Goal: Task Accomplishment & Management: Use online tool/utility

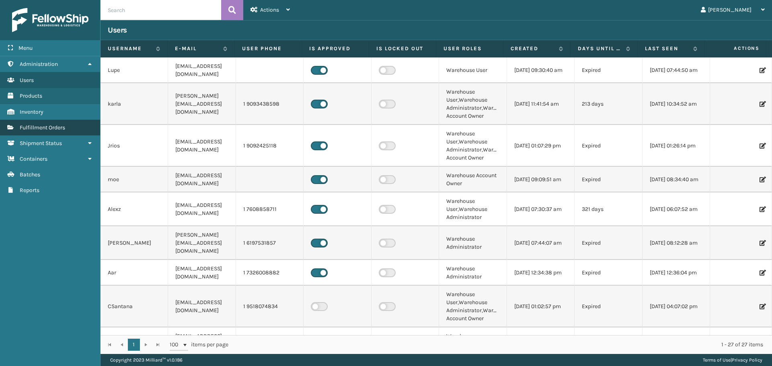
click at [45, 129] on span "Fulfillment Orders" at bounding box center [42, 127] width 45 height 7
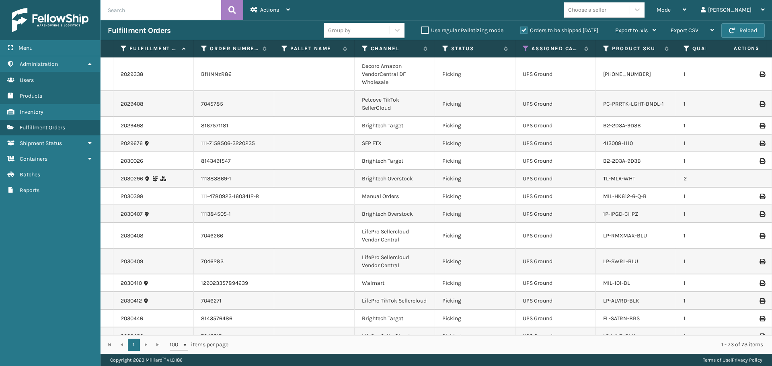
click at [670, 12] on span "Mode" at bounding box center [663, 9] width 14 height 7
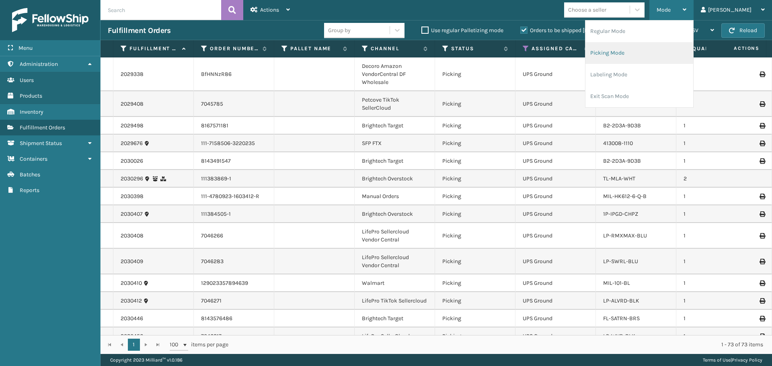
click at [647, 59] on li "Picking Mode" at bounding box center [639, 53] width 108 height 22
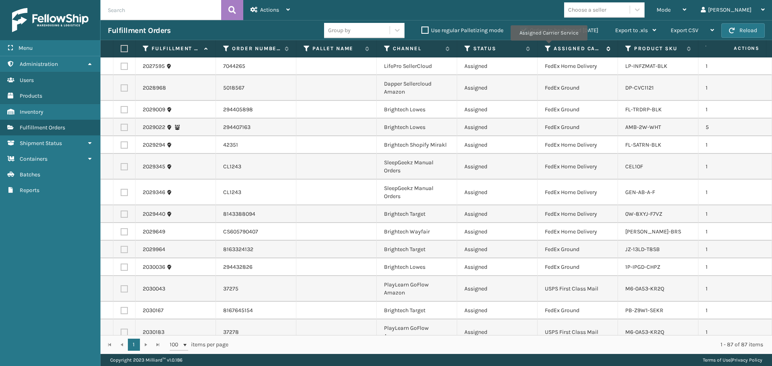
click at [548, 46] on icon at bounding box center [548, 48] width 6 height 7
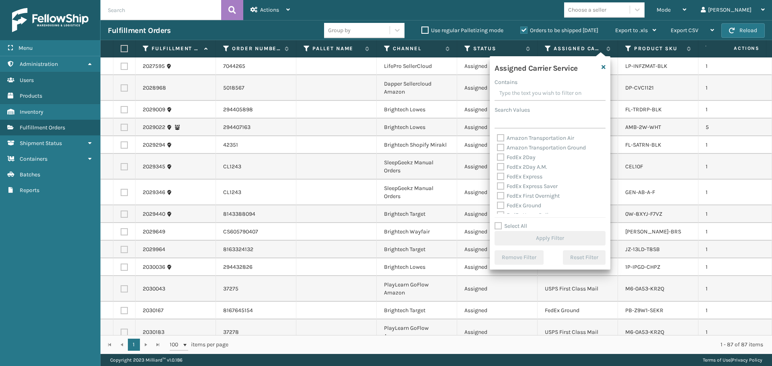
click at [517, 162] on div "FedEx 2Day" at bounding box center [550, 158] width 106 height 10
click at [514, 155] on label "FedEx 2Day" at bounding box center [516, 157] width 39 height 7
click at [497, 155] on input "FedEx 2Day" at bounding box center [497, 155] width 0 height 5
checkbox input "true"
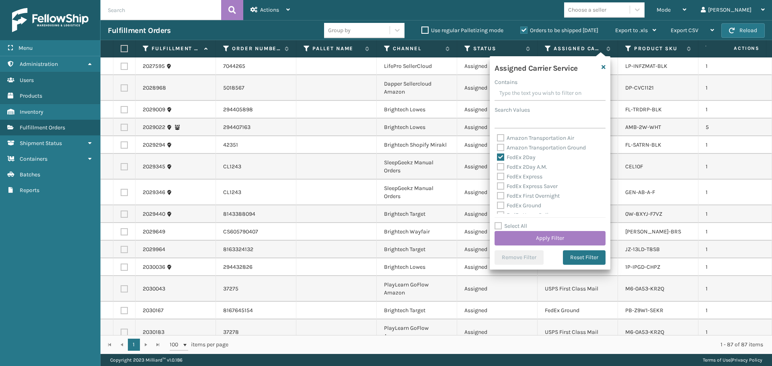
click at [516, 165] on label "FedEx 2Day A.M." at bounding box center [522, 167] width 50 height 7
click at [497, 165] on input "FedEx 2Day A.M." at bounding box center [497, 164] width 0 height 5
checkbox input "true"
click at [519, 176] on label "FedEx Express" at bounding box center [519, 176] width 45 height 7
click at [497, 176] on input "FedEx Express" at bounding box center [497, 174] width 0 height 5
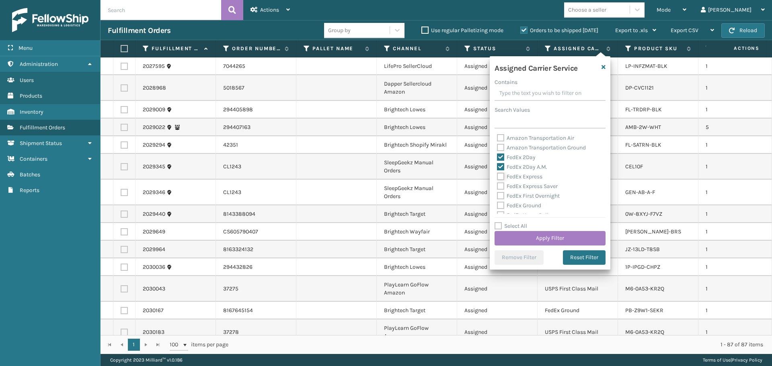
checkbox input "true"
click at [520, 188] on label "FedEx Express Saver" at bounding box center [527, 186] width 61 height 7
click at [497, 187] on input "FedEx Express Saver" at bounding box center [497, 184] width 0 height 5
checkbox input "true"
click at [520, 197] on label "FedEx First Overnight" at bounding box center [528, 196] width 63 height 7
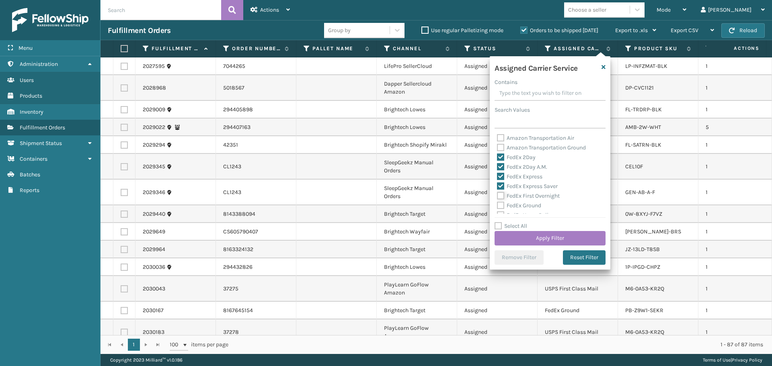
click at [497, 197] on input "FedEx First Overnight" at bounding box center [497, 193] width 0 height 5
checkbox input "true"
click at [520, 203] on label "FedEx Ground" at bounding box center [519, 205] width 44 height 7
click at [508, 166] on label "FedEx Ground" at bounding box center [519, 165] width 44 height 7
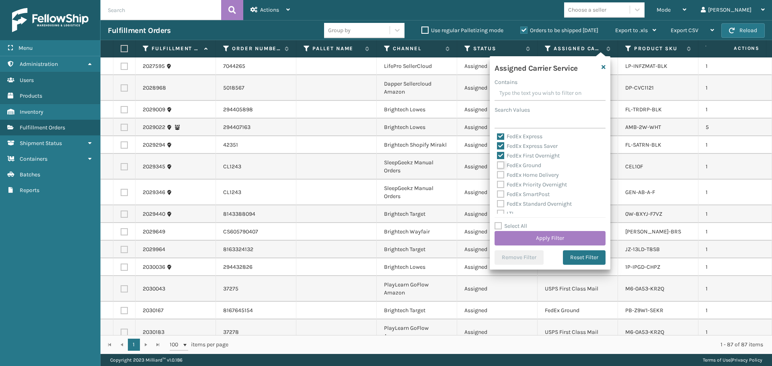
click at [497, 166] on input "FedEx Ground" at bounding box center [497, 163] width 0 height 5
checkbox input "true"
click at [506, 179] on div "FedEx Home Delivery" at bounding box center [550, 175] width 106 height 10
click at [509, 186] on label "FedEx Priority Overnight" at bounding box center [532, 184] width 70 height 7
click at [497, 185] on input "FedEx Priority Overnight" at bounding box center [497, 182] width 0 height 5
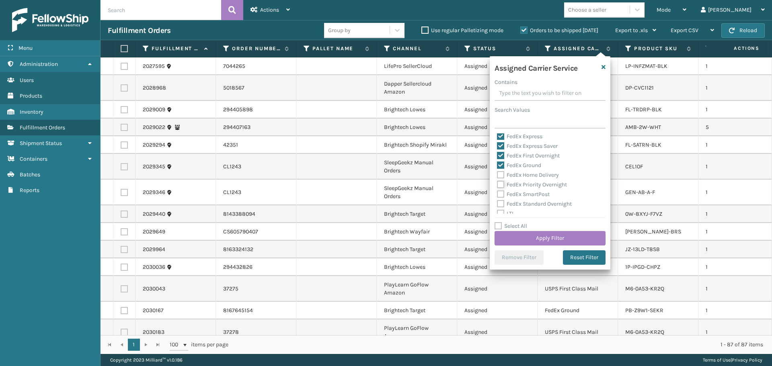
checkbox input "true"
click at [509, 174] on label "FedEx Home Delivery" at bounding box center [528, 175] width 62 height 7
click at [497, 174] on input "FedEx Home Delivery" at bounding box center [497, 172] width 0 height 5
checkbox input "true"
click at [516, 192] on label "FedEx SmartPost" at bounding box center [523, 194] width 53 height 7
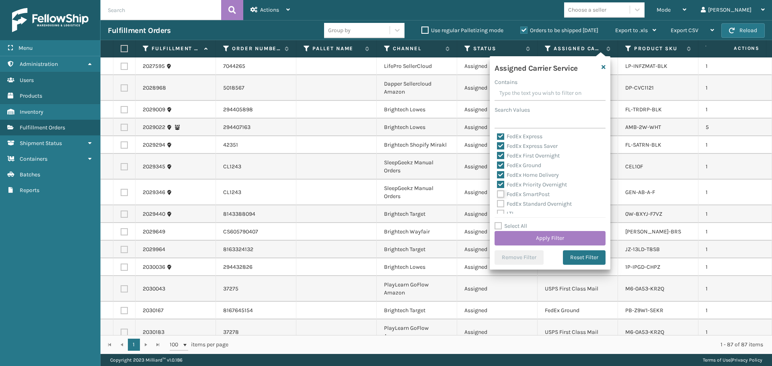
click at [497, 192] on input "FedEx SmartPost" at bounding box center [497, 192] width 0 height 5
checkbox input "true"
click at [516, 201] on label "FedEx Standard Overnight" at bounding box center [534, 204] width 75 height 7
click at [497, 201] on input "FedEx Standard Overnight" at bounding box center [497, 201] width 0 height 5
checkbox input "true"
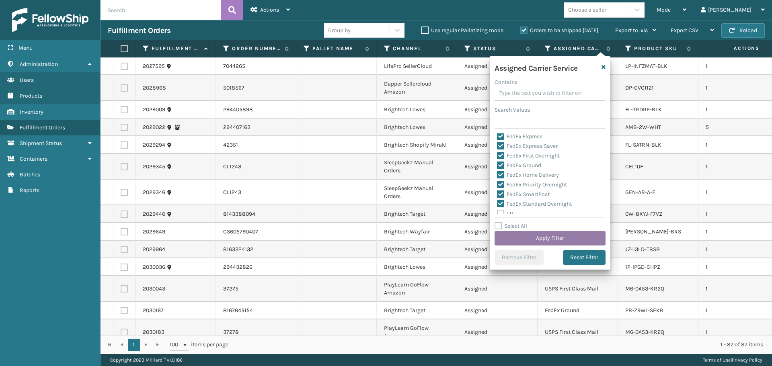
click at [528, 233] on button "Apply Filter" at bounding box center [549, 238] width 111 height 14
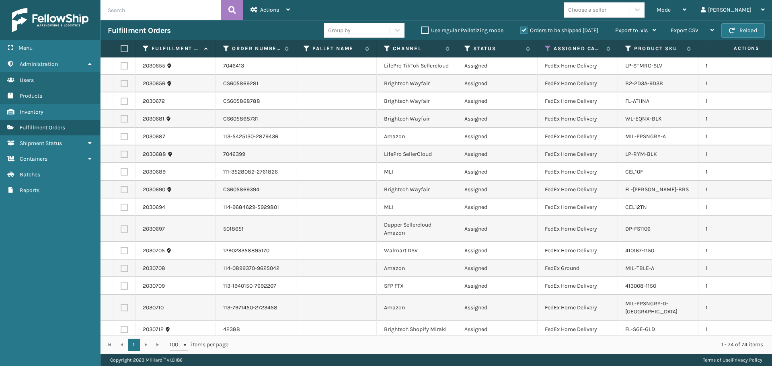
scroll to position [1133, 0]
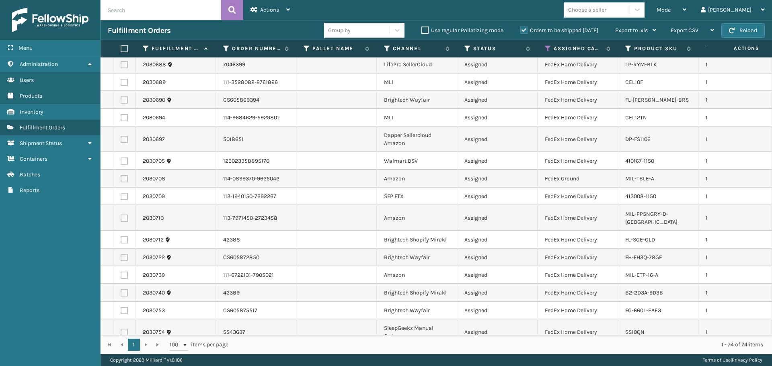
click at [606, 10] on div "Choose a seller" at bounding box center [587, 10] width 38 height 8
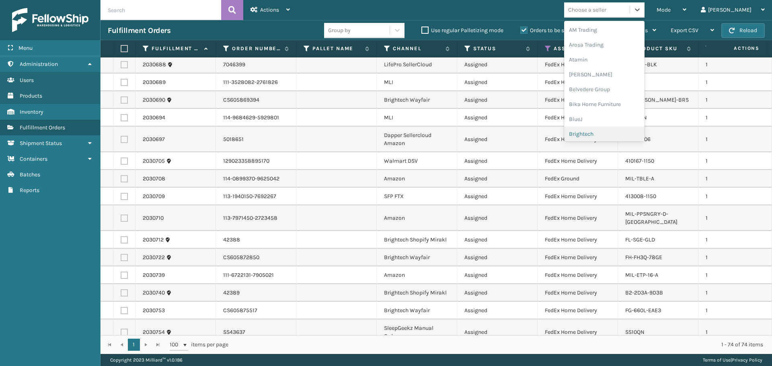
click at [610, 135] on div "Brightech" at bounding box center [604, 134] width 80 height 15
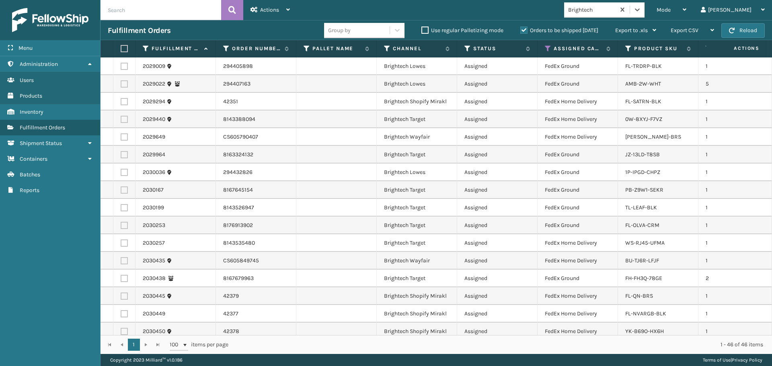
click at [123, 47] on label at bounding box center [123, 48] width 5 height 7
click at [121, 47] on input "checkbox" at bounding box center [121, 48] width 0 height 5
checkbox input "true"
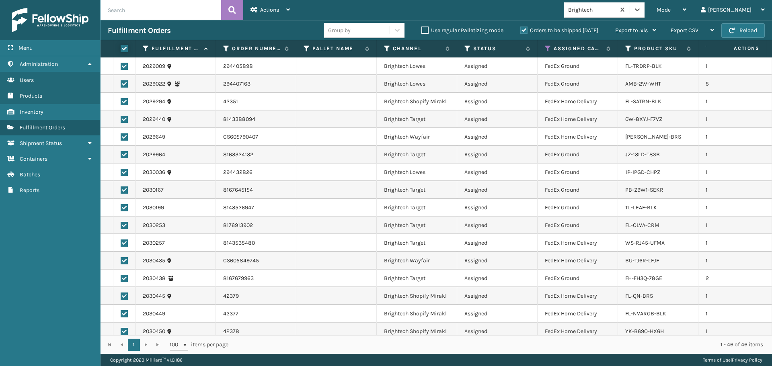
checkbox input "true"
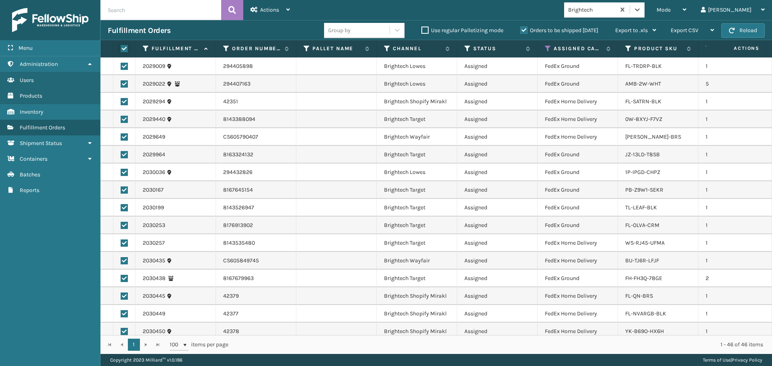
checkbox input "true"
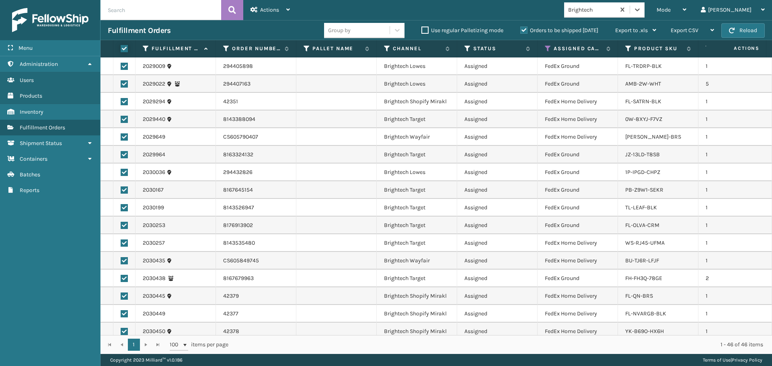
checkbox input "true"
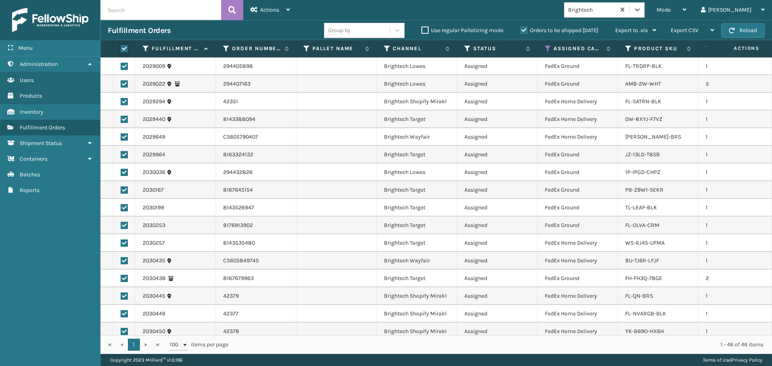
checkbox input "true"
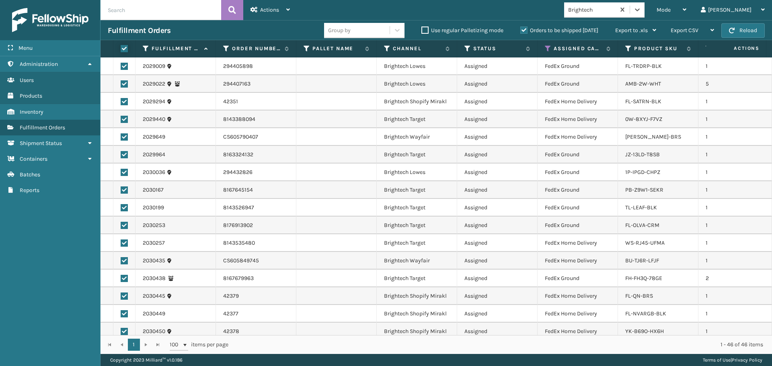
checkbox input "true"
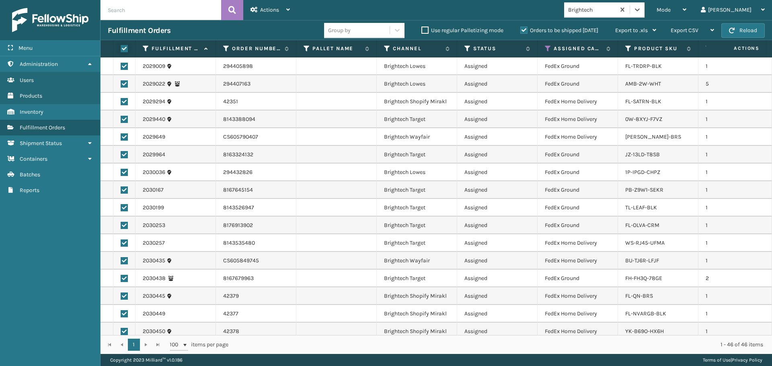
checkbox input "true"
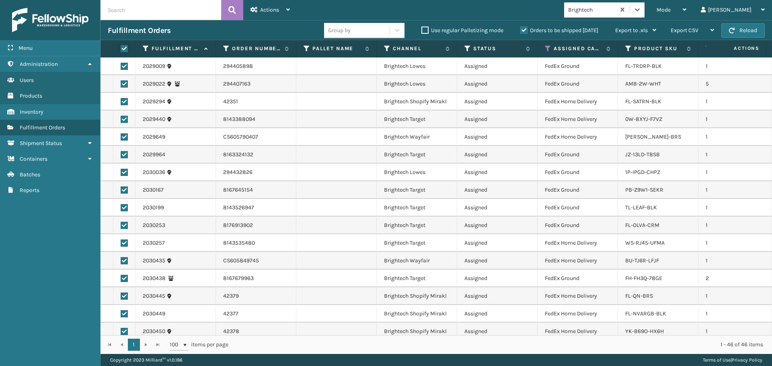
checkbox input "true"
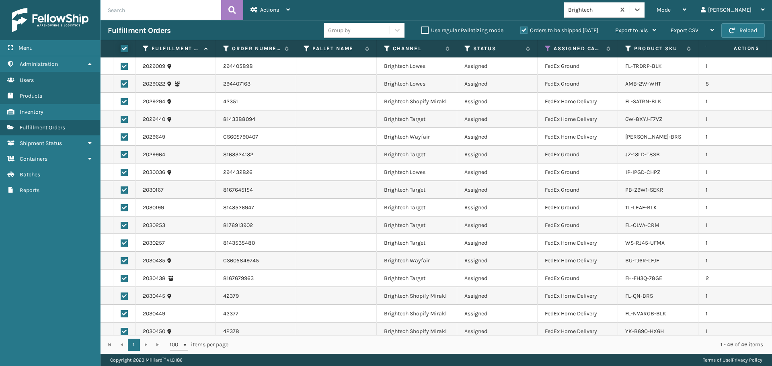
checkbox input "true"
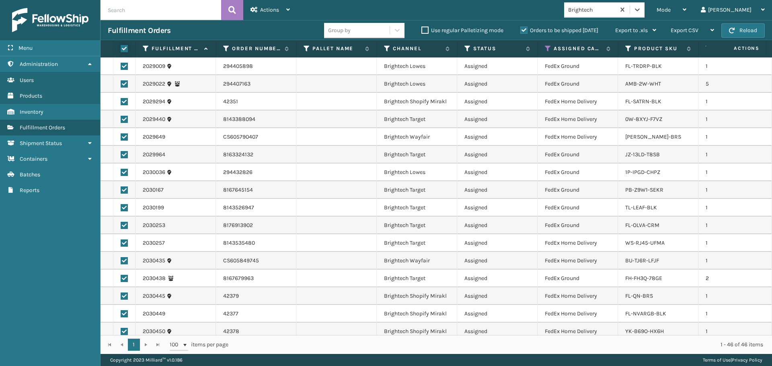
checkbox input "true"
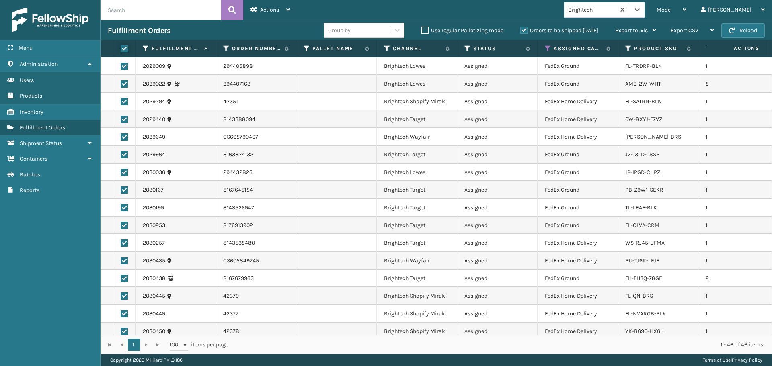
checkbox input "true"
click at [277, 6] on div "Actions" at bounding box center [269, 10] width 39 height 20
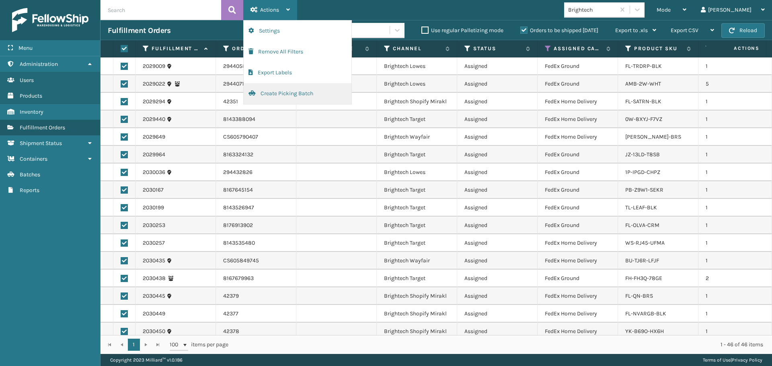
click at [279, 96] on button "Create Picking Batch" at bounding box center [298, 93] width 108 height 21
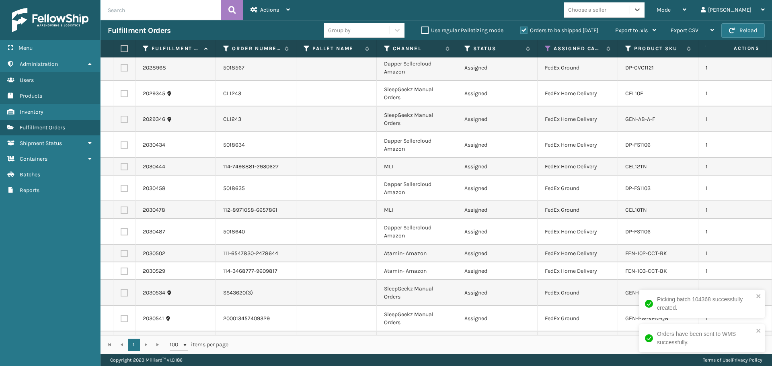
scroll to position [40, 0]
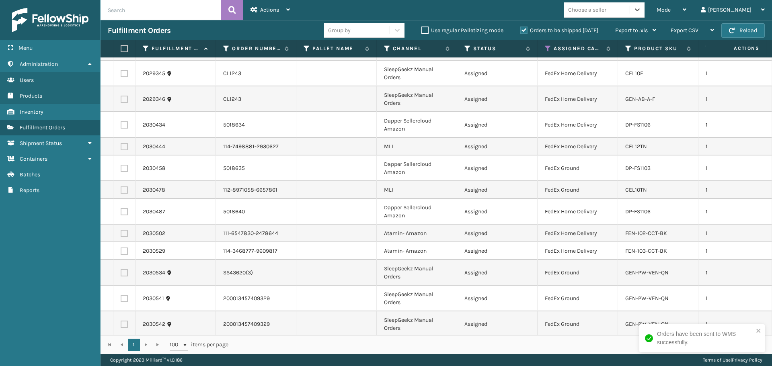
click at [685, 103] on td "GEN-AB-A-F" at bounding box center [658, 99] width 80 height 26
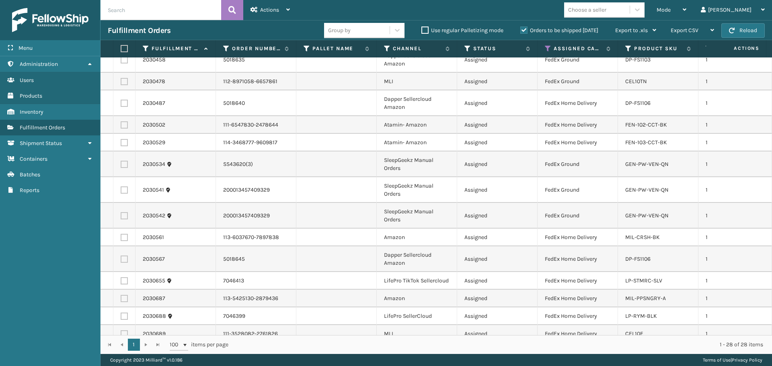
scroll to position [121, 0]
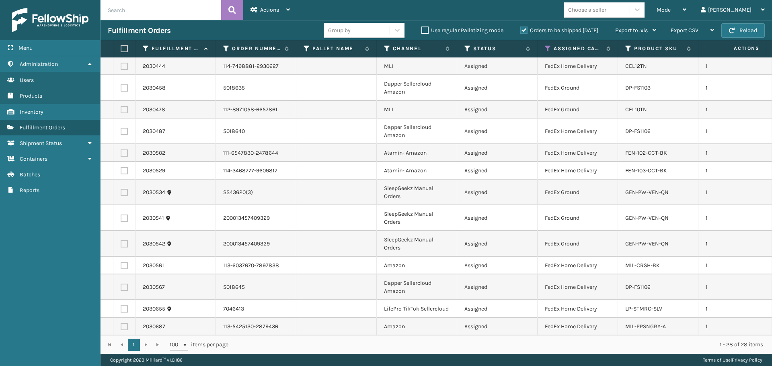
click at [123, 49] on label at bounding box center [123, 48] width 5 height 7
click at [121, 49] on input "checkbox" at bounding box center [121, 48] width 0 height 5
checkbox input "true"
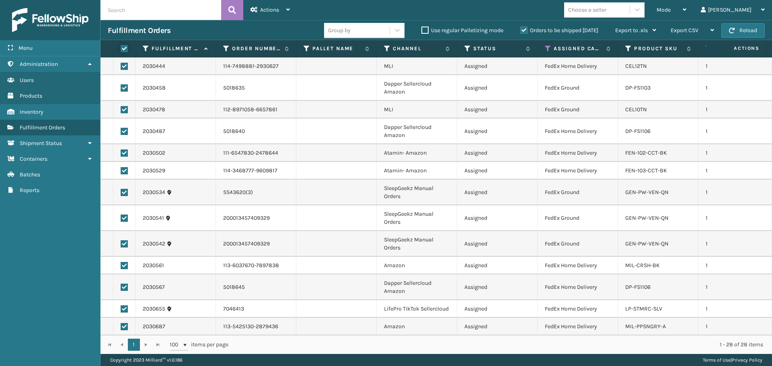
checkbox input "true"
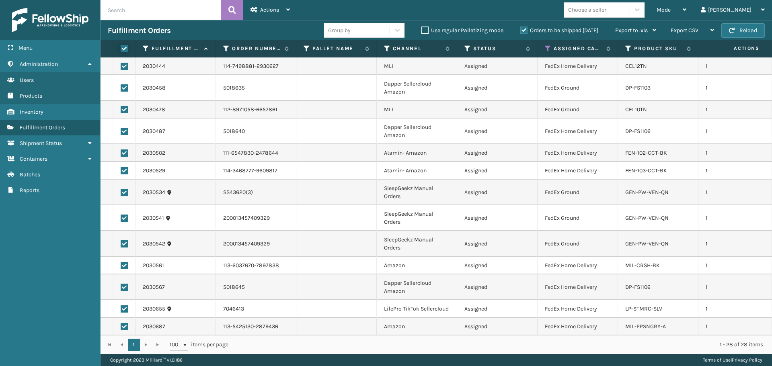
checkbox input "true"
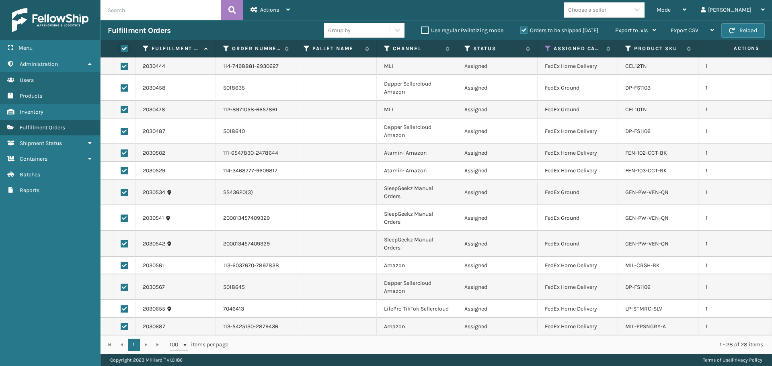
checkbox input "true"
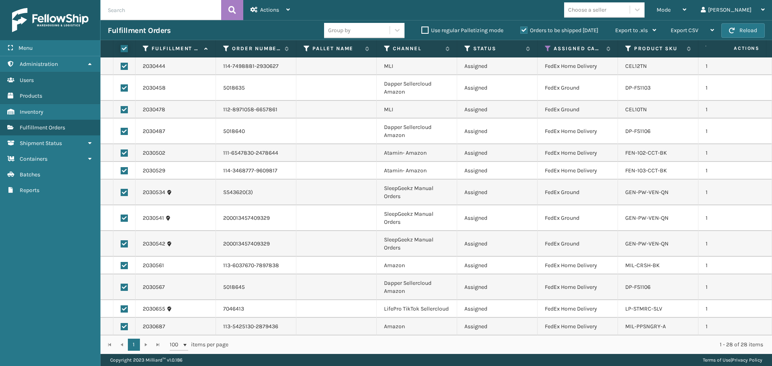
checkbox input "true"
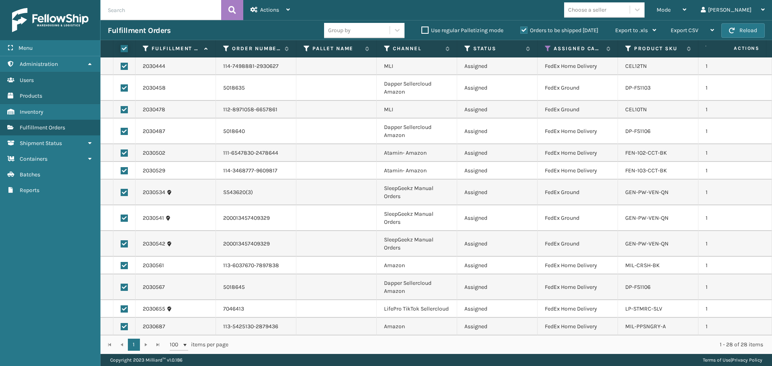
checkbox input "true"
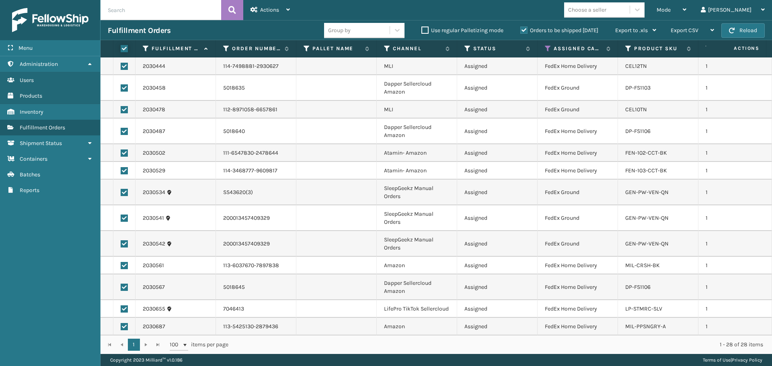
checkbox input "true"
click at [285, 11] on div "Actions" at bounding box center [269, 10] width 39 height 20
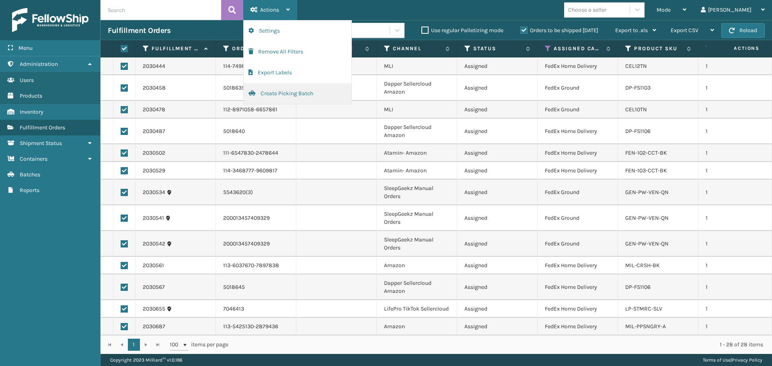
click at [285, 94] on button "Create Picking Batch" at bounding box center [298, 93] width 108 height 21
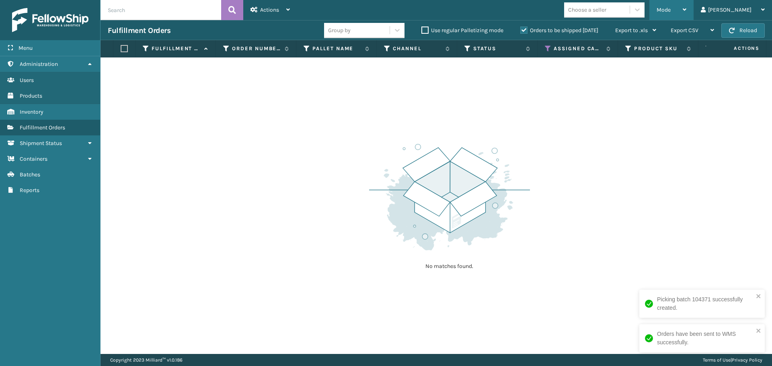
click at [686, 5] on div "Mode" at bounding box center [671, 10] width 30 height 20
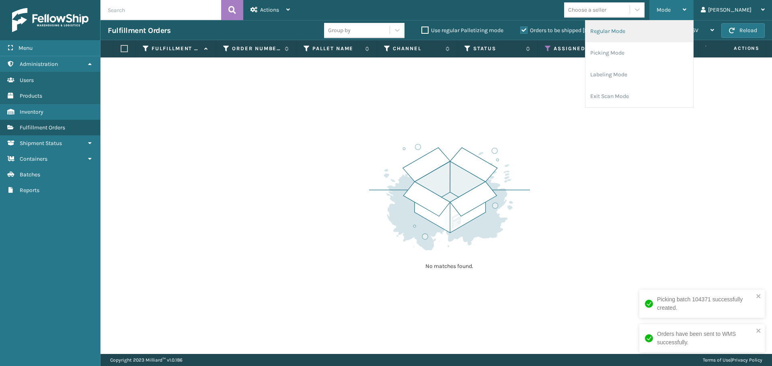
click at [633, 32] on li "Regular Mode" at bounding box center [639, 31] width 108 height 22
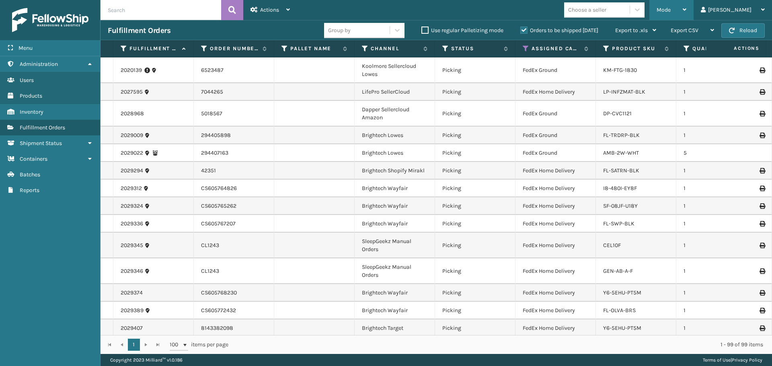
click at [686, 4] on div "Mode" at bounding box center [671, 10] width 30 height 20
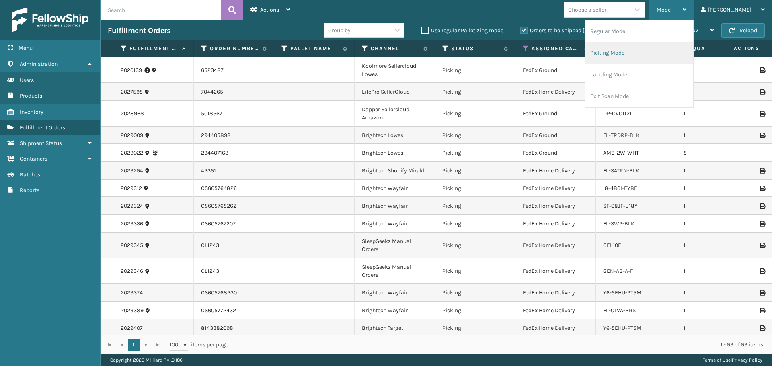
click at [677, 51] on li "Picking Mode" at bounding box center [639, 53] width 108 height 22
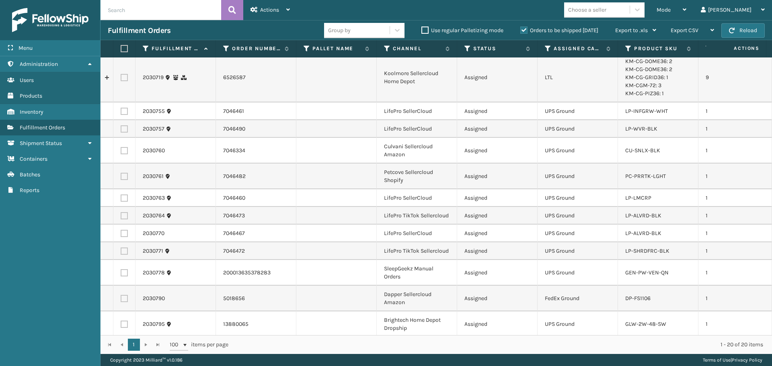
scroll to position [178, 0]
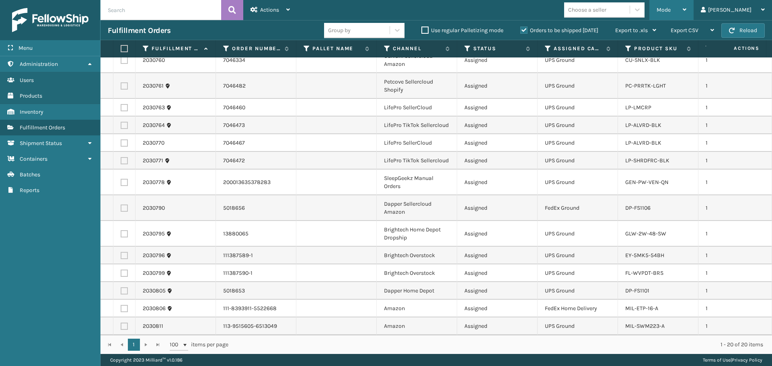
click at [670, 9] on span "Mode" at bounding box center [663, 9] width 14 height 7
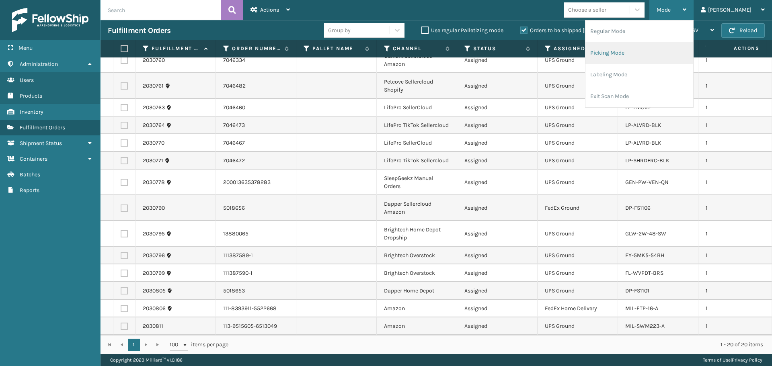
click at [650, 49] on li "Picking Mode" at bounding box center [639, 53] width 108 height 22
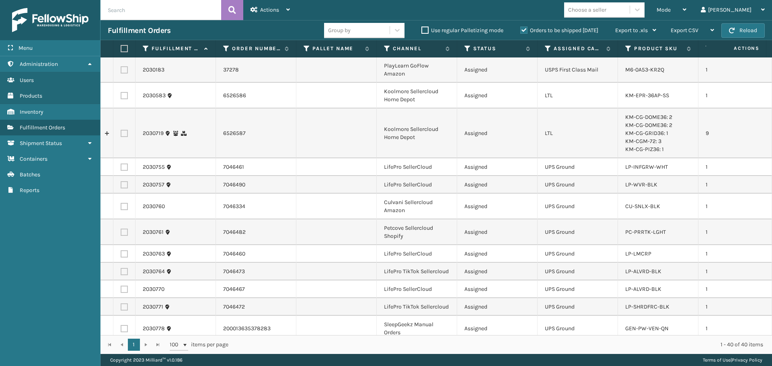
scroll to position [0, 0]
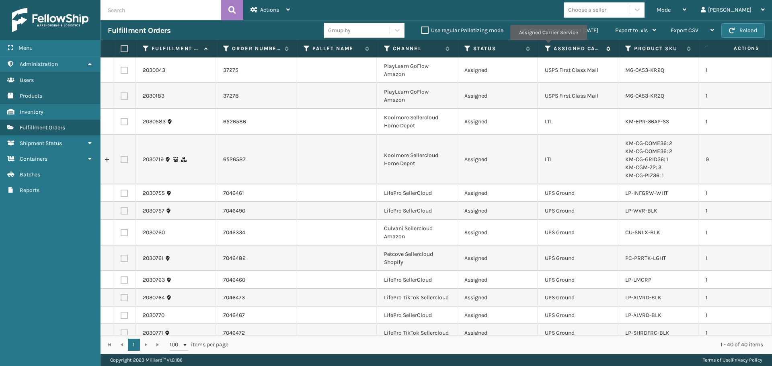
click at [548, 46] on icon at bounding box center [548, 48] width 6 height 7
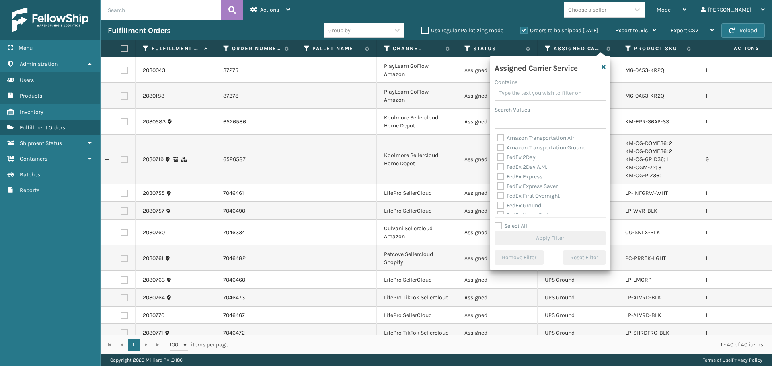
click at [515, 224] on label "Select All" at bounding box center [510, 226] width 33 height 7
click at [515, 222] on input "Select All" at bounding box center [554, 221] width 121 height 1
checkbox input "true"
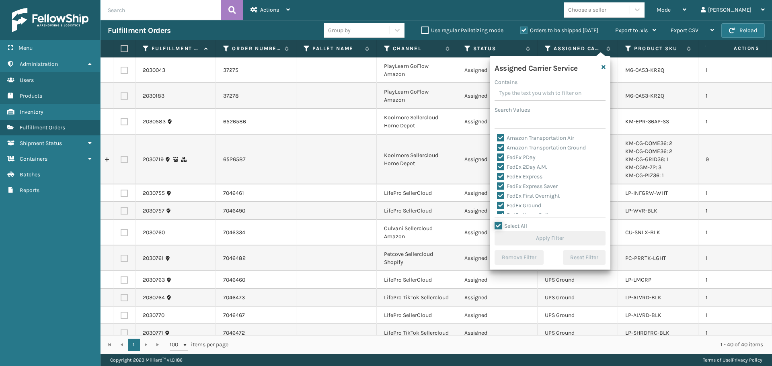
checkbox input "true"
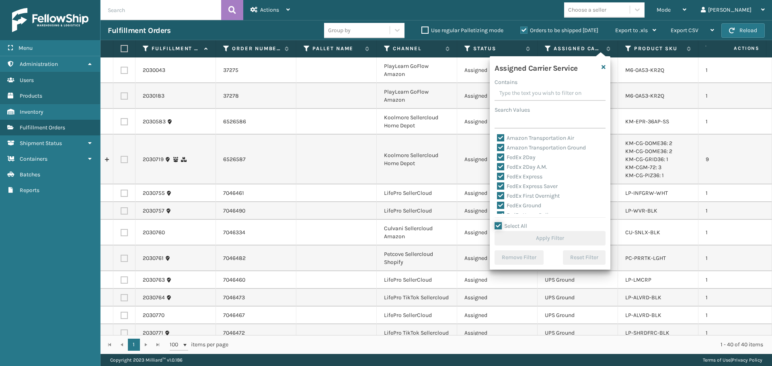
checkbox input "true"
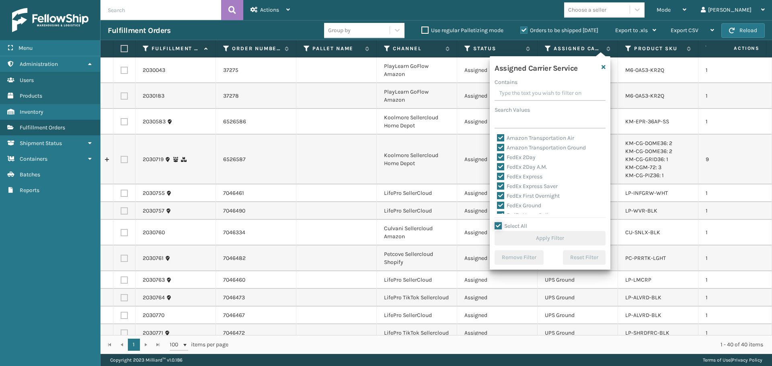
checkbox input "true"
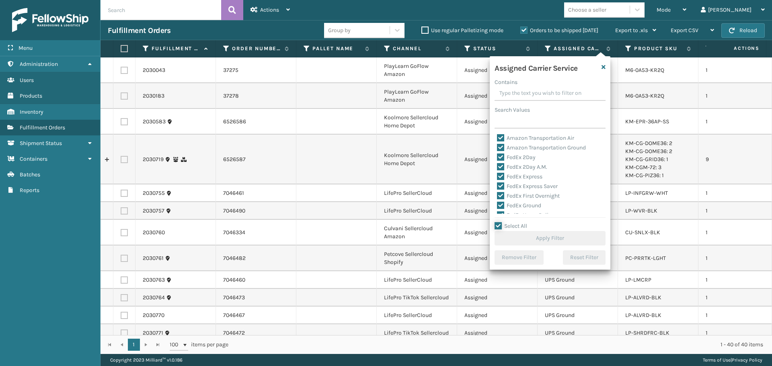
checkbox input "true"
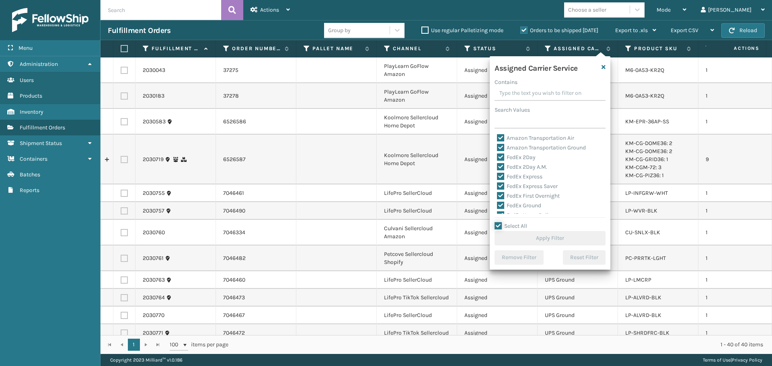
checkbox input "true"
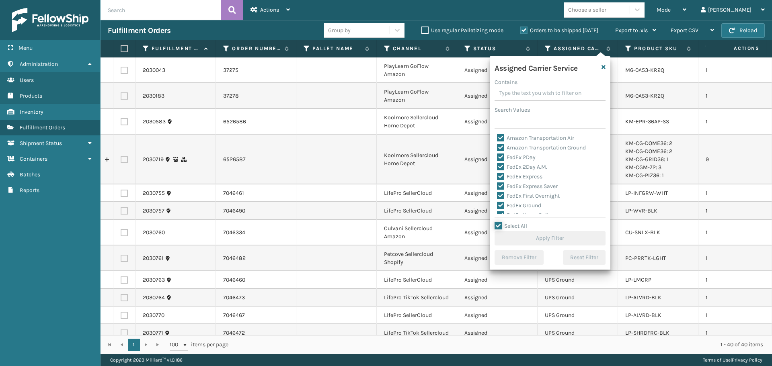
checkbox input "true"
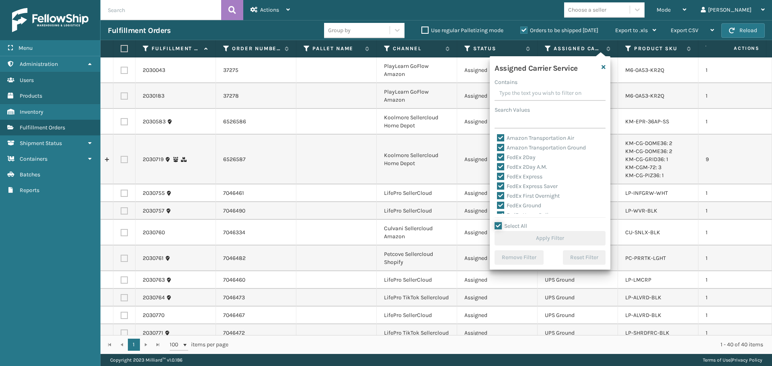
checkbox input "true"
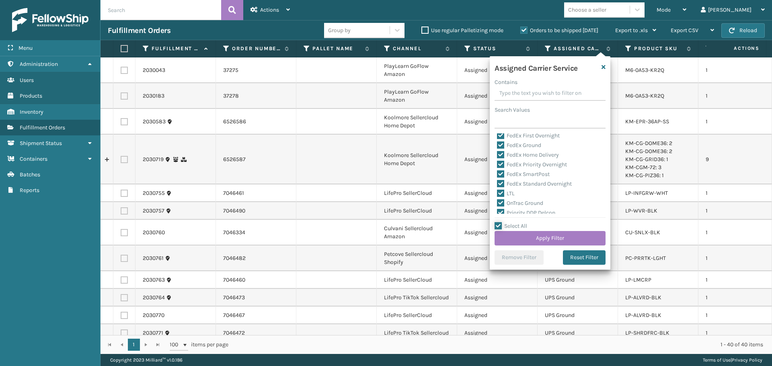
scroll to position [80, 0]
click at [507, 176] on label "LTL" at bounding box center [506, 173] width 18 height 7
click at [497, 174] on input "LTL" at bounding box center [497, 171] width 0 height 5
checkbox input "false"
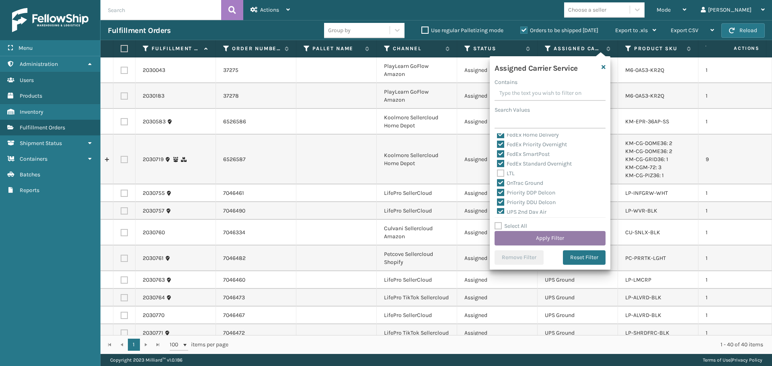
click at [543, 238] on button "Apply Filter" at bounding box center [549, 238] width 111 height 14
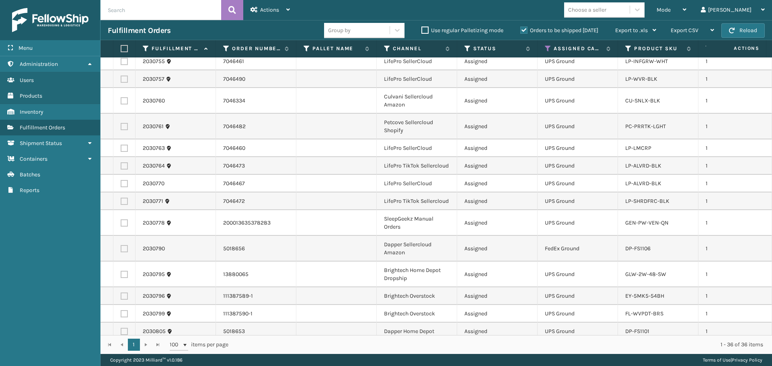
scroll to position [0, 0]
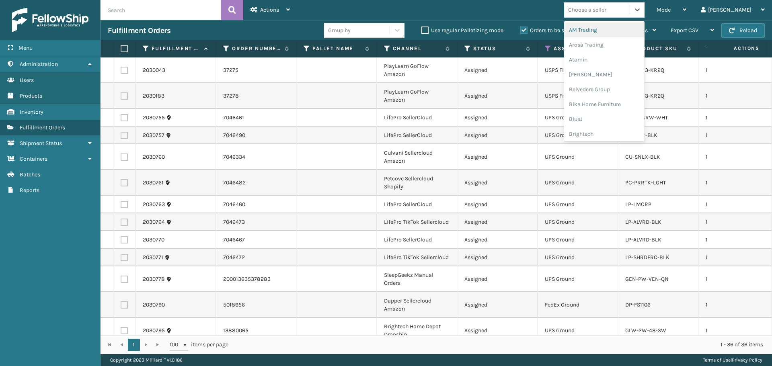
click at [629, 14] on div "Choose a seller" at bounding box center [597, 9] width 66 height 13
click at [624, 84] on div "LifePro Fitness" at bounding box center [604, 86] width 80 height 15
